Goal: Download file/media

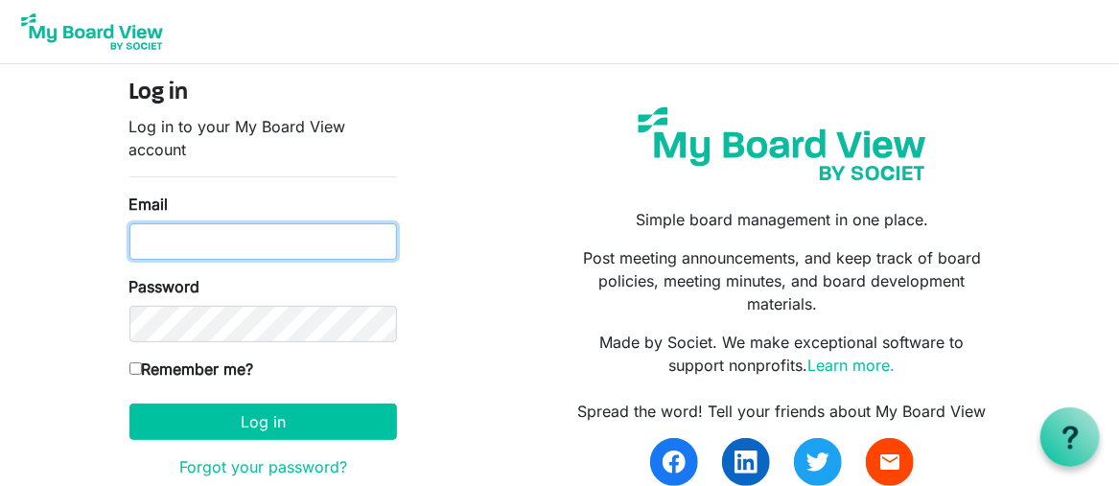
click at [187, 243] on input "Email" at bounding box center [263, 242] width 268 height 36
type input "solfest@xplornet.ca"
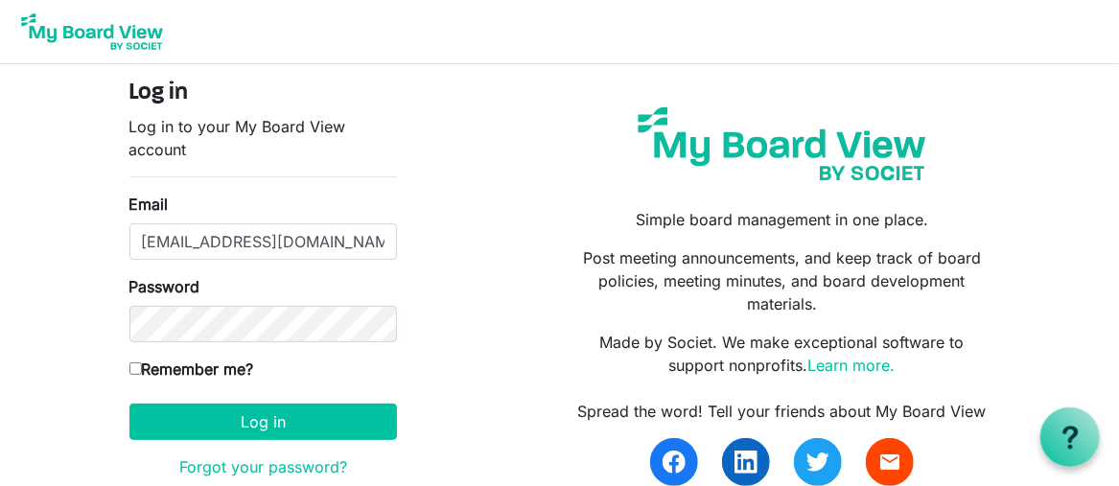
click at [134, 369] on input "Remember me?" at bounding box center [135, 369] width 12 height 12
checkbox input "true"
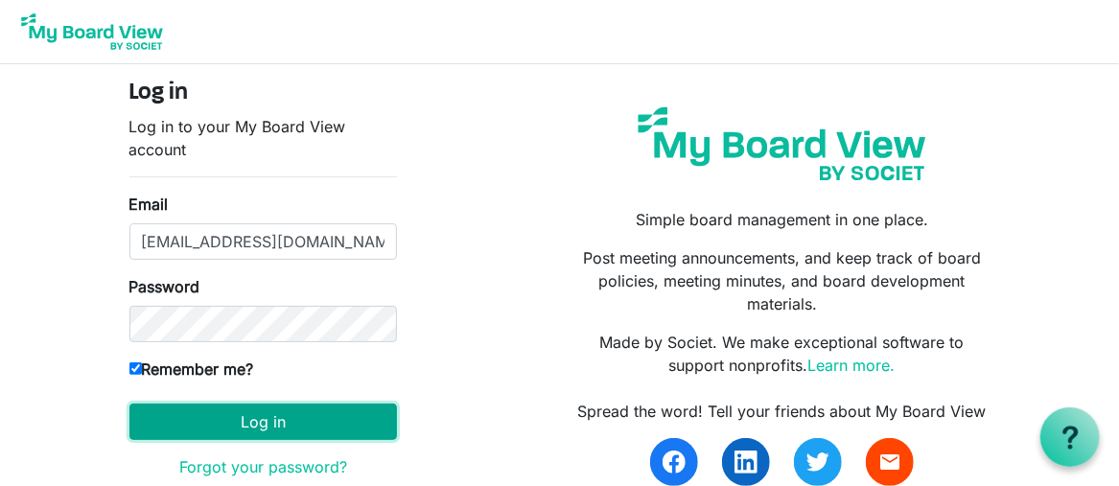
click at [191, 429] on button "Log in" at bounding box center [263, 422] width 268 height 36
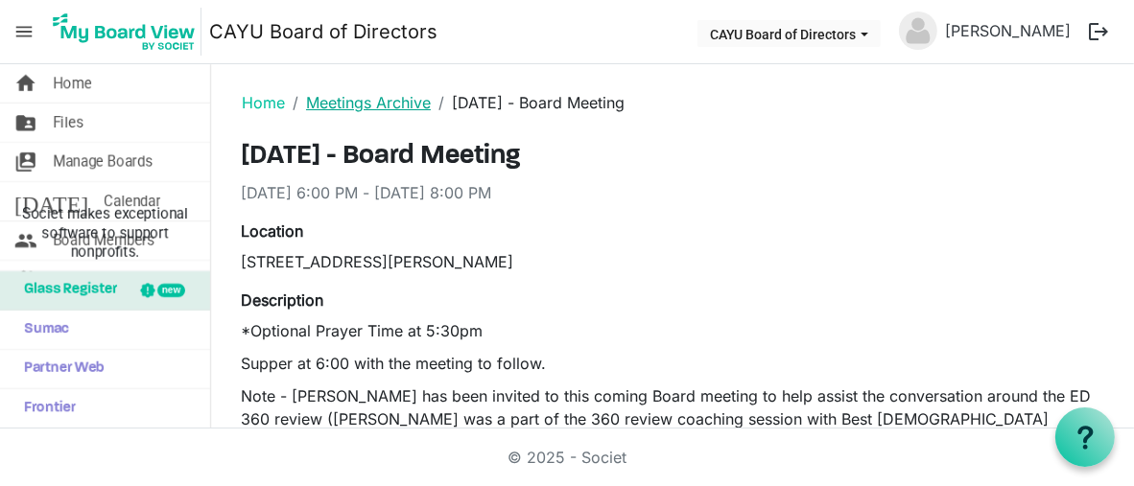
click at [333, 99] on link "Meetings Archive" at bounding box center [368, 102] width 125 height 19
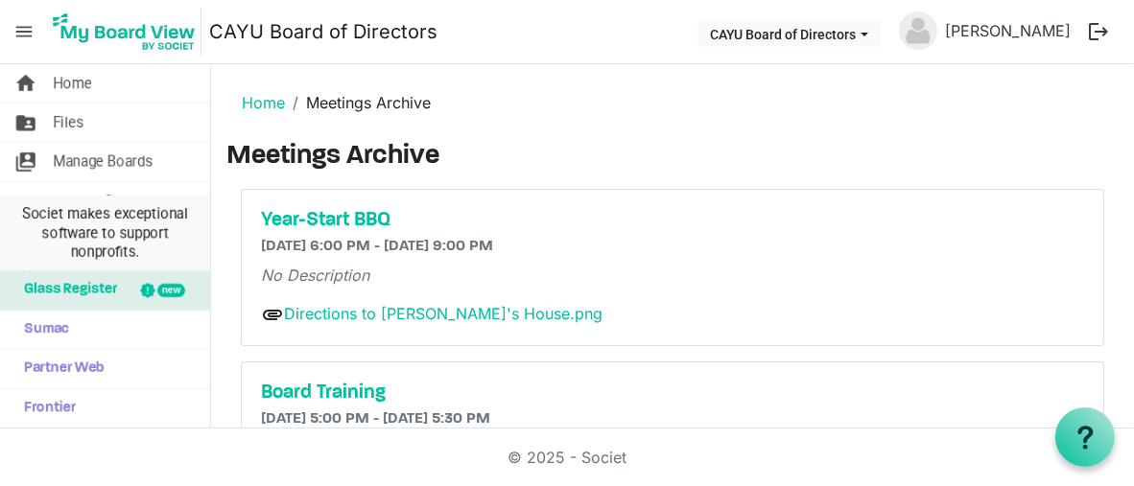
click at [80, 200] on li "Societ makes exceptional software to support nonprofits." at bounding box center [105, 234] width 210 height 76
click at [104, 188] on span "Calendar" at bounding box center [132, 201] width 57 height 38
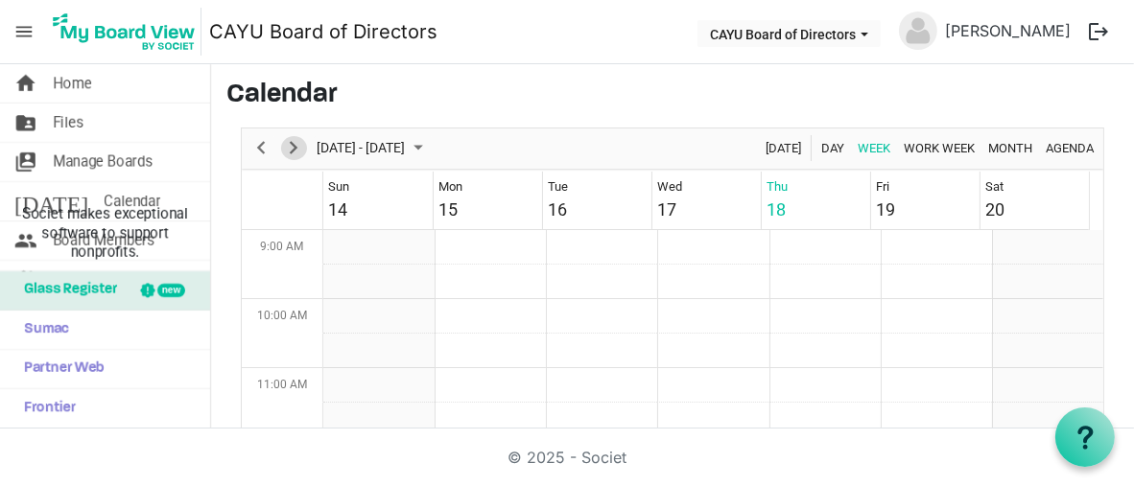
click at [294, 151] on span "Next" at bounding box center [293, 148] width 23 height 24
click at [70, 122] on span "Files" at bounding box center [68, 123] width 31 height 38
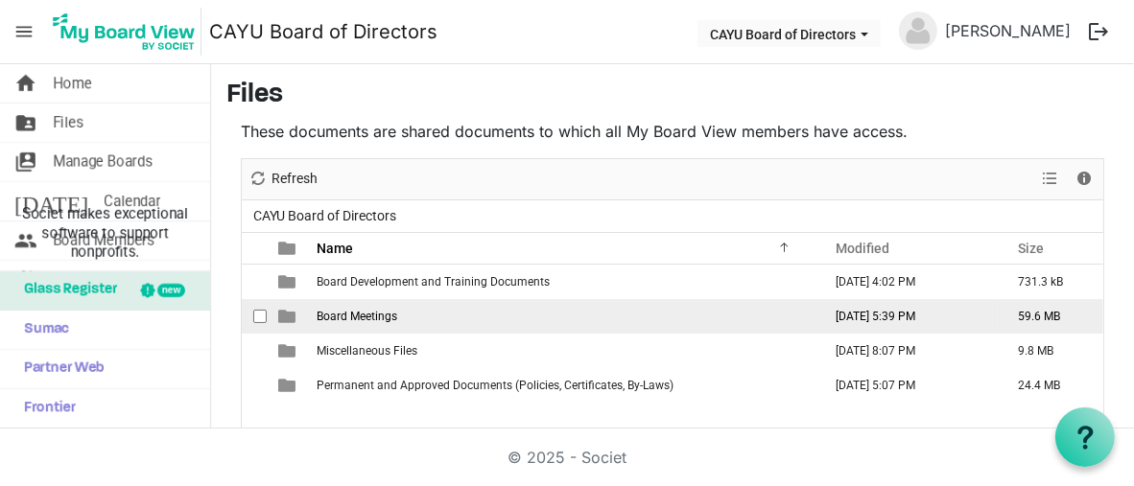
click at [376, 317] on span "Board Meetings" at bounding box center [357, 316] width 81 height 13
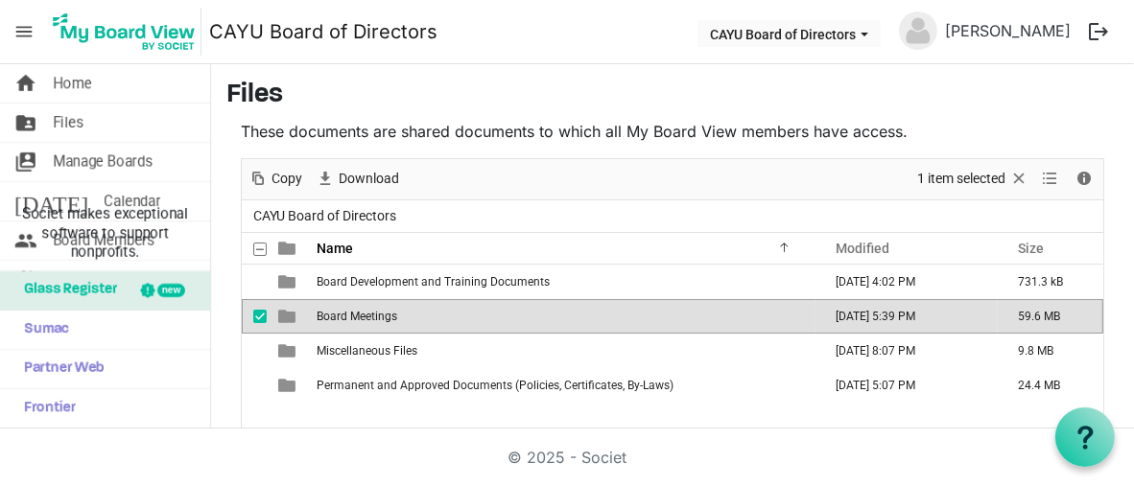
click at [357, 314] on span "Board Meetings" at bounding box center [357, 316] width 81 height 13
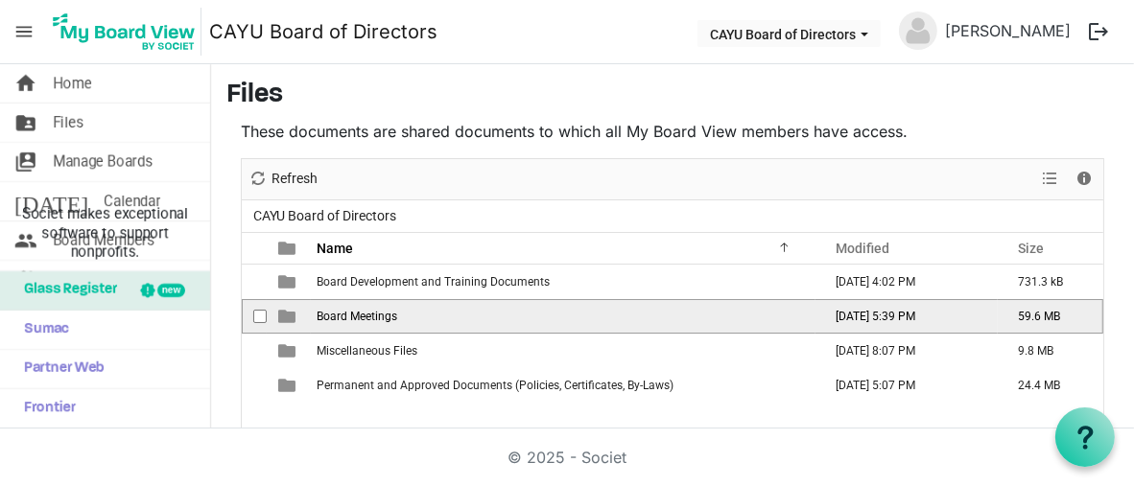
click at [357, 314] on span "Board Meetings" at bounding box center [357, 316] width 81 height 13
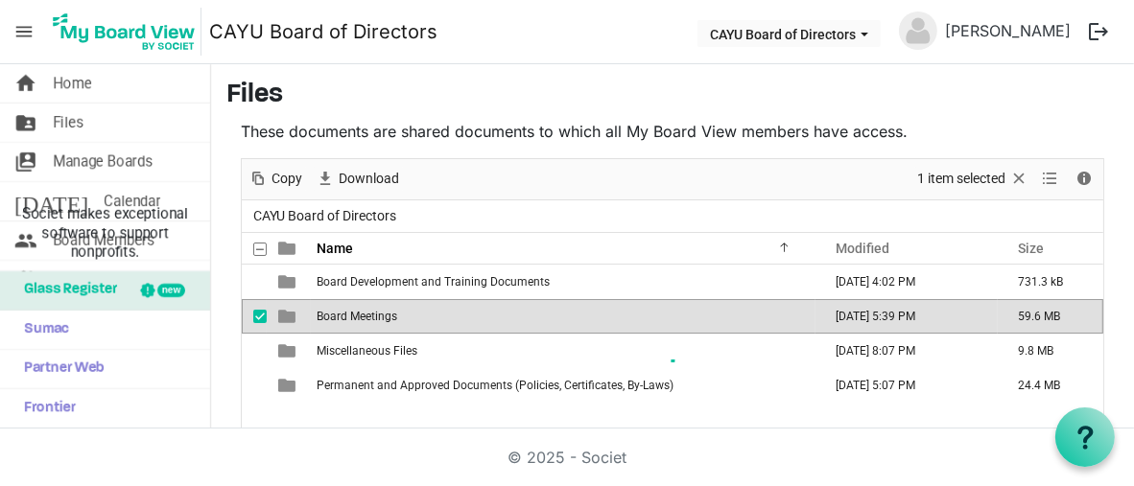
scroll to position [159, 0]
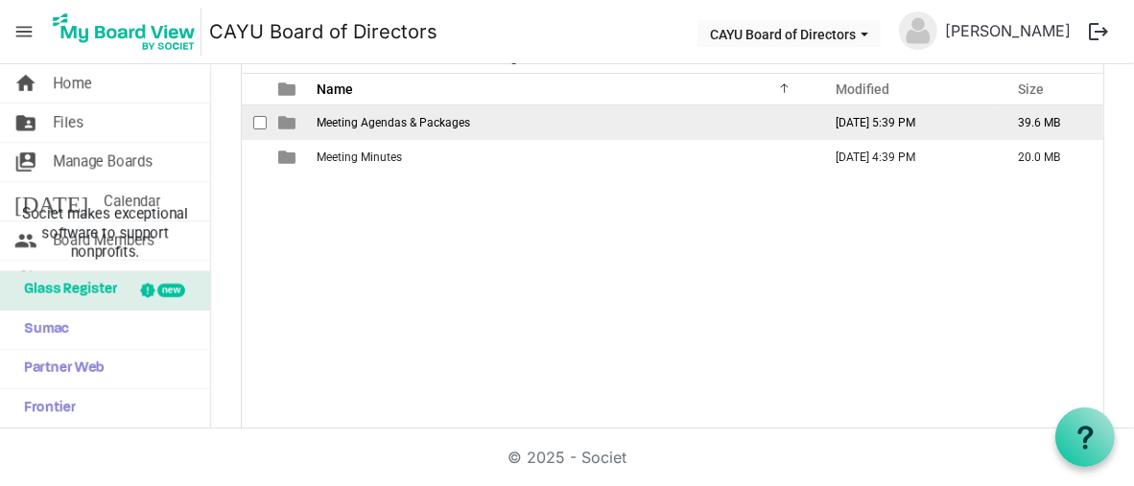
click at [431, 120] on span "Meeting Agendas & Packages" at bounding box center [393, 122] width 153 height 13
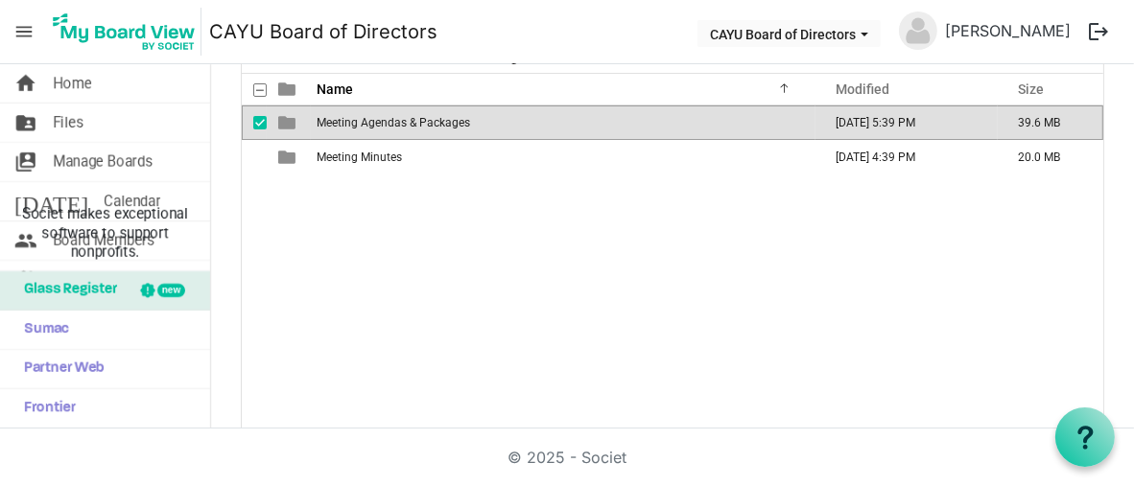
click at [431, 120] on span "Meeting Agendas & Packages" at bounding box center [393, 122] width 153 height 13
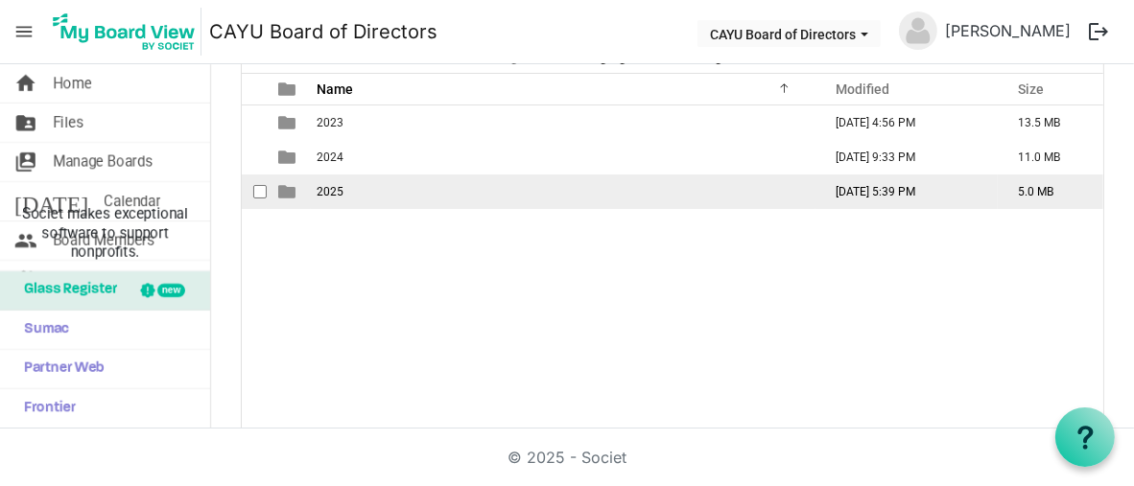
click at [335, 189] on span "2025" at bounding box center [330, 191] width 27 height 13
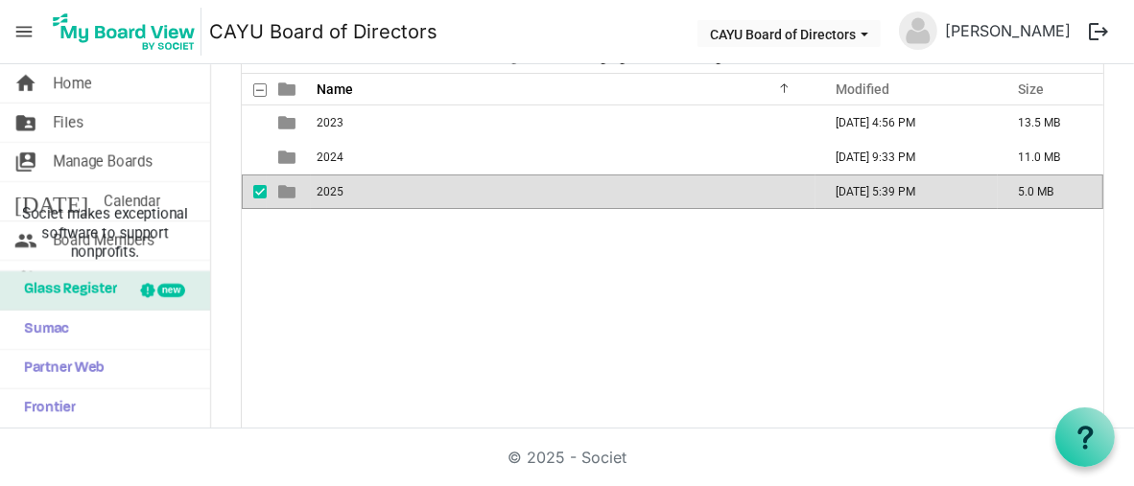
click at [335, 189] on span "2025" at bounding box center [330, 191] width 27 height 13
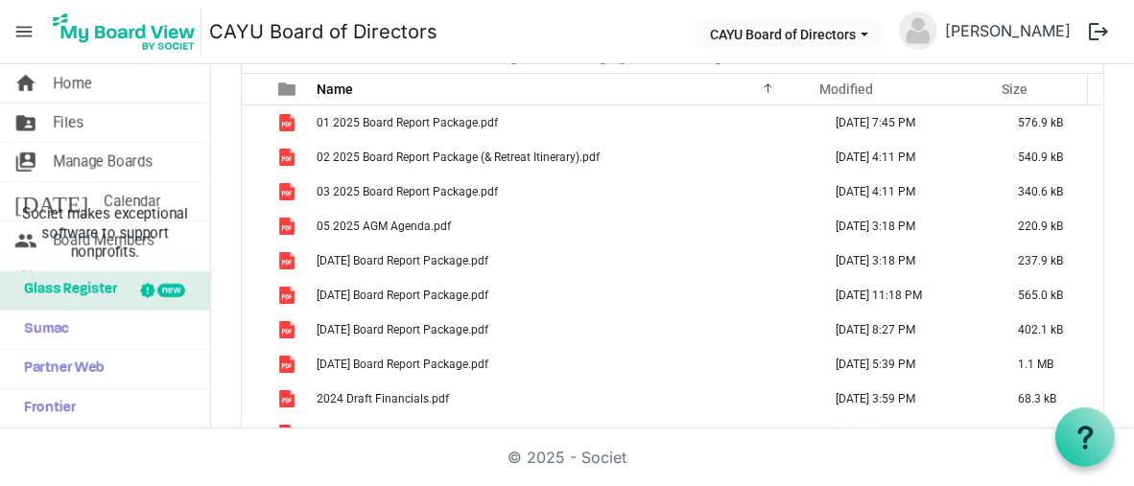
scroll to position [19, 0]
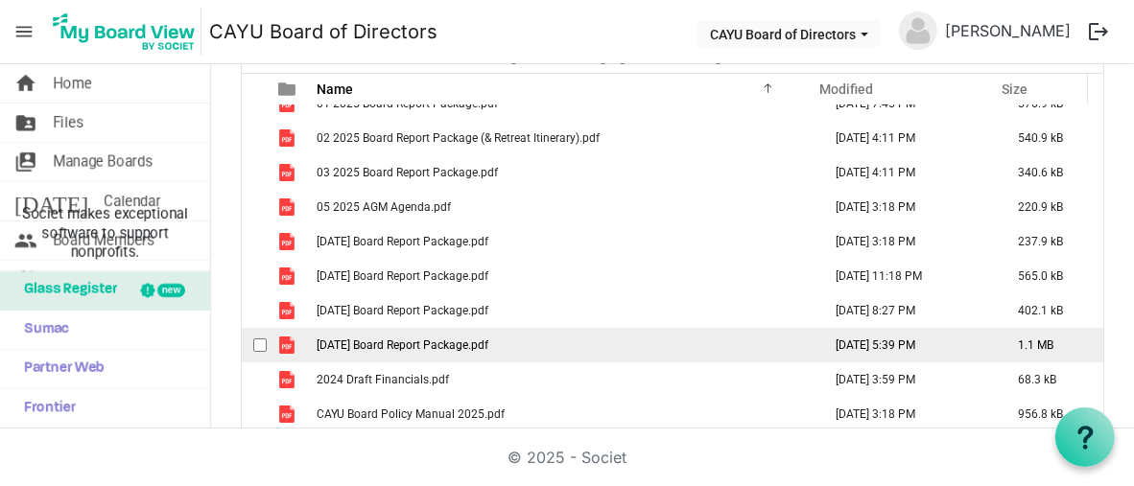
click at [487, 341] on span "09-22-2025 Board Report Package.pdf" at bounding box center [403, 345] width 172 height 13
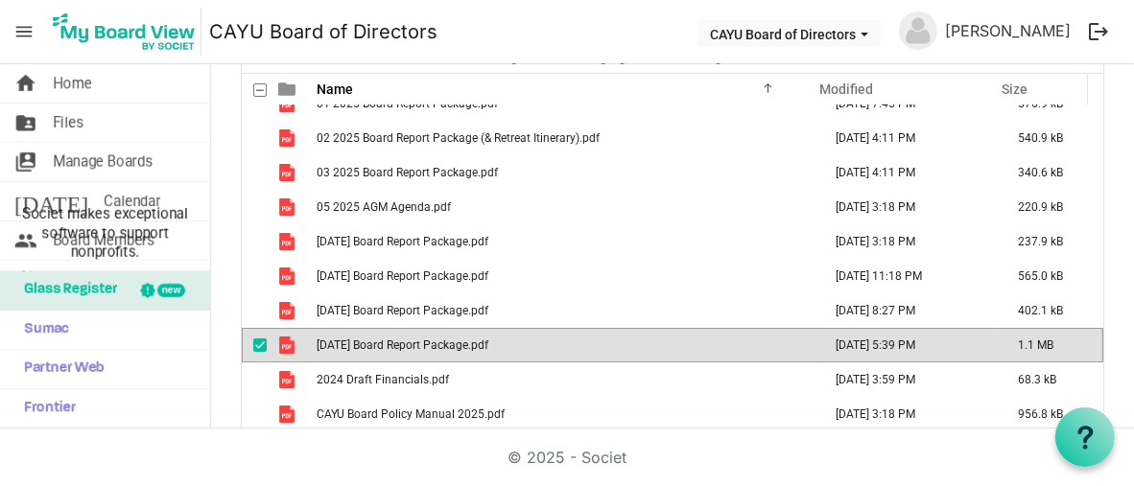
click at [487, 341] on span "09-22-2025 Board Report Package.pdf" at bounding box center [403, 345] width 172 height 13
click at [600, 33] on nav "menu CAYU Board of Directors CAYU Board of Directors Scott Sylvester logout" at bounding box center [567, 32] width 1134 height 64
click at [66, 85] on span "Home" at bounding box center [72, 83] width 39 height 38
